Goal: Obtain resource: Obtain resource

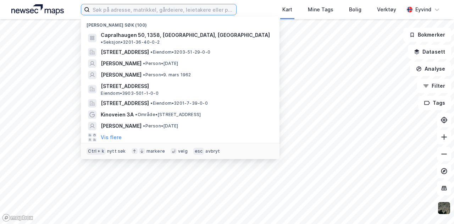
click at [141, 12] on input at bounding box center [163, 9] width 146 height 11
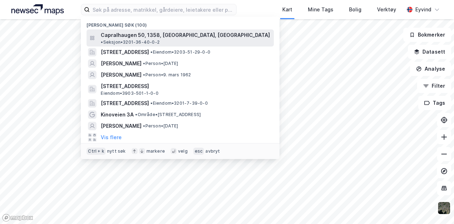
click at [137, 36] on span "Capralhaugen 50, 1358, [GEOGRAPHIC_DATA], [GEOGRAPHIC_DATA]" at bounding box center [185, 35] width 169 height 9
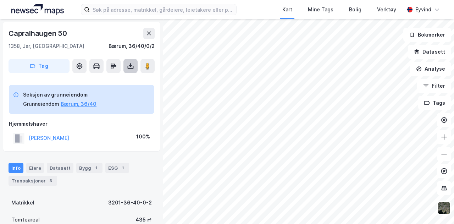
click at [133, 65] on icon at bounding box center [130, 65] width 7 height 7
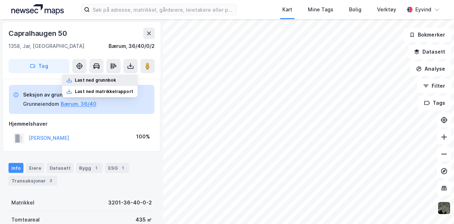
click at [115, 82] on div "Last ned grunnbok" at bounding box center [95, 80] width 41 height 6
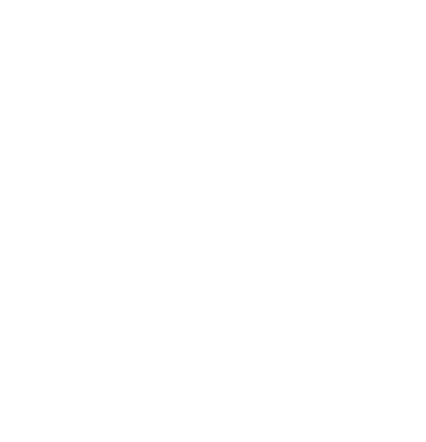
click at [423, 47] on div at bounding box center [213, 221] width 426 height 442
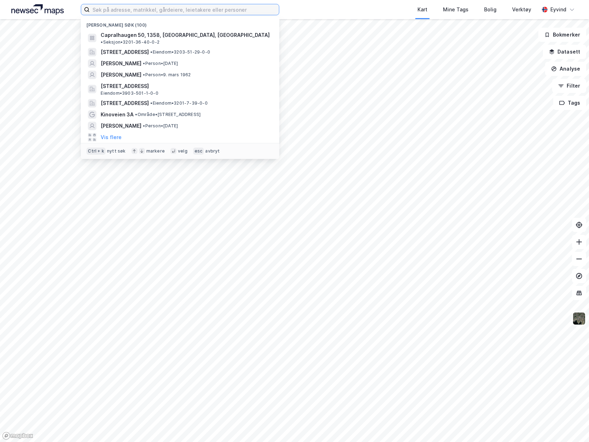
click at [195, 8] on input at bounding box center [184, 9] width 189 height 11
paste input "Gnr. 154, bnr. 80 i Lier kommune."
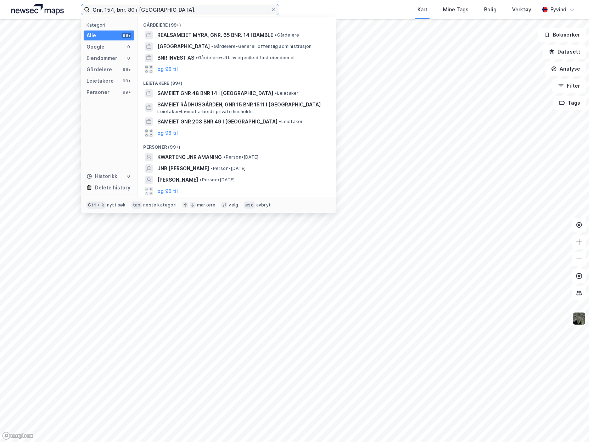
drag, startPoint x: 179, startPoint y: 11, endPoint x: 76, endPoint y: 4, distance: 103.8
click at [71, 6] on div "Gnr. 154, bnr. 80 i Lier kommune. Kategori Alle 99+ Google 0 Eiendommer 0 Gårde…" at bounding box center [294, 9] width 589 height 19
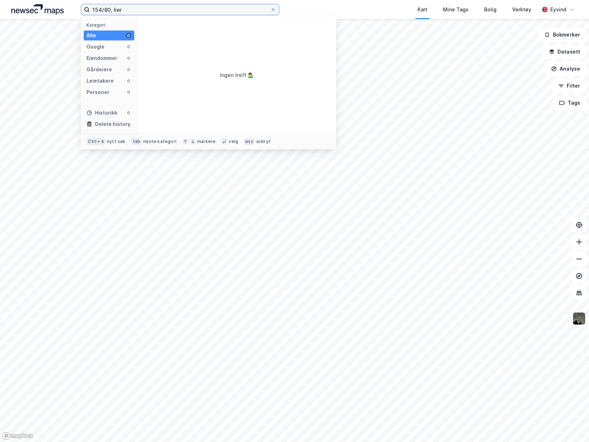
type input "154/80, lier"
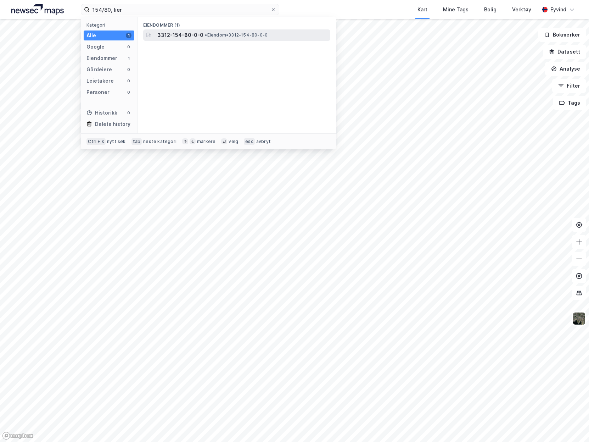
click at [179, 37] on span "3312-154-80-0-0" at bounding box center [180, 35] width 46 height 9
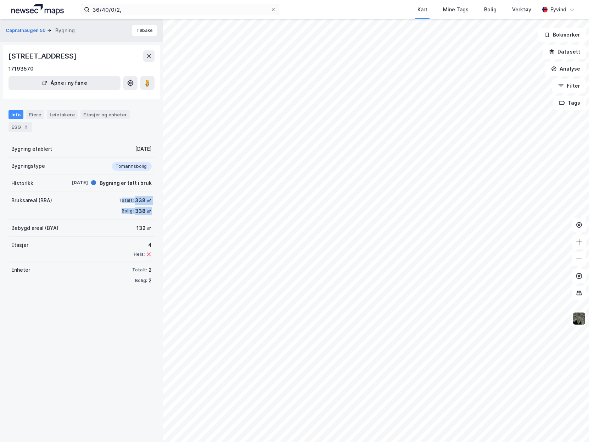
drag, startPoint x: 117, startPoint y: 199, endPoint x: 155, endPoint y: 213, distance: 40.4
click at [155, 213] on div "Capralhaugen 50 Bygning Tilbake [GEOGRAPHIC_DATA] 50, 1358, [GEOGRAPHIC_DATA] Å…" at bounding box center [81, 230] width 163 height 423
click at [117, 315] on div "Capralhaugen 50 Bygning Tilbake [GEOGRAPHIC_DATA] 50, 1358, [GEOGRAPHIC_DATA] Å…" at bounding box center [81, 230] width 163 height 423
